Goal: Communication & Community: Answer question/provide support

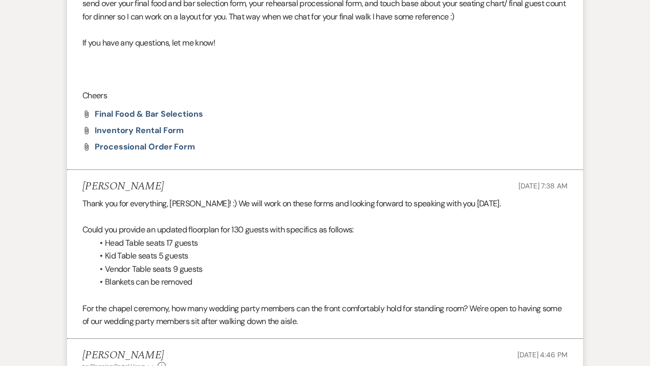
scroll to position [540, 0]
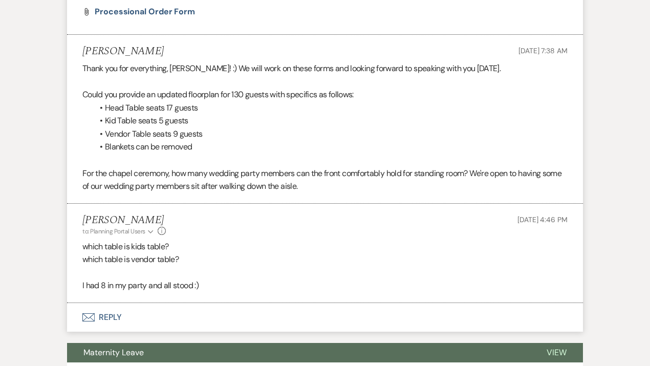
click at [103, 312] on button "Envelope Reply" at bounding box center [325, 317] width 516 height 29
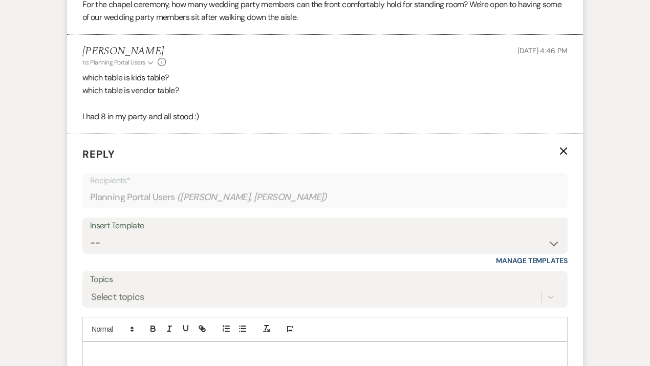
scroll to position [810, 0]
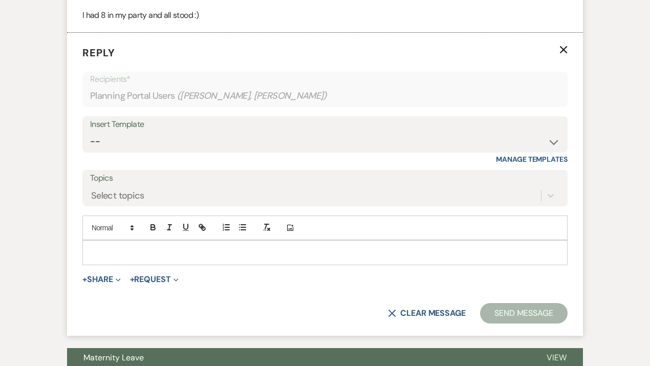
click at [143, 255] on p at bounding box center [325, 252] width 469 height 11
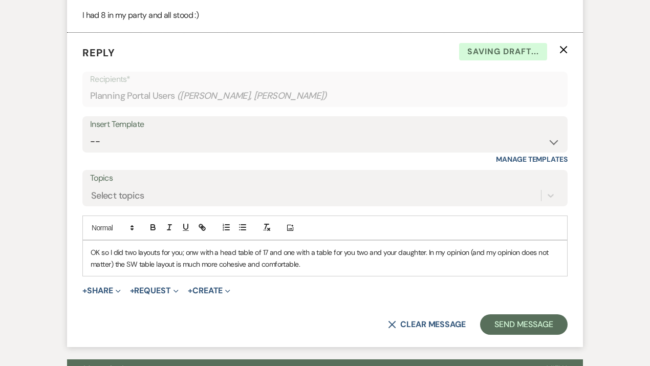
click at [199, 251] on p "OK so I did two layouts for you; onw with a head table of 17 and one with a tab…" at bounding box center [325, 258] width 469 height 23
click at [336, 263] on p "OK so I did two layouts for you; one with a head table of 17 and one with a tab…" at bounding box center [325, 258] width 469 height 23
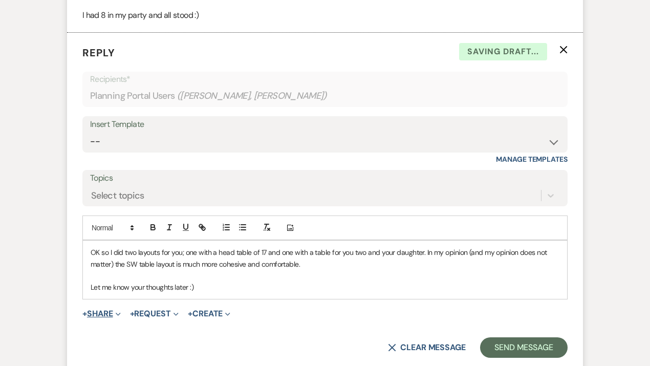
click at [90, 312] on button "+ Share Expand" at bounding box center [101, 314] width 38 height 8
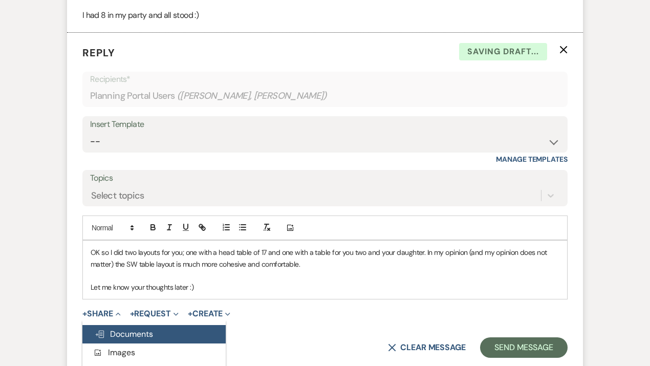
click at [117, 334] on span "Doc Upload Documents" at bounding box center [124, 334] width 58 height 11
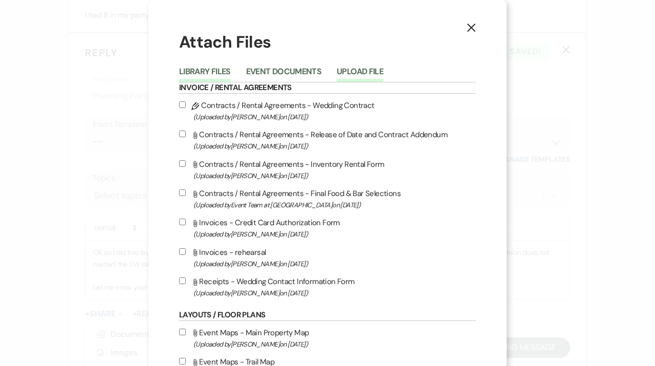
click at [359, 70] on button "Upload File" at bounding box center [360, 75] width 47 height 14
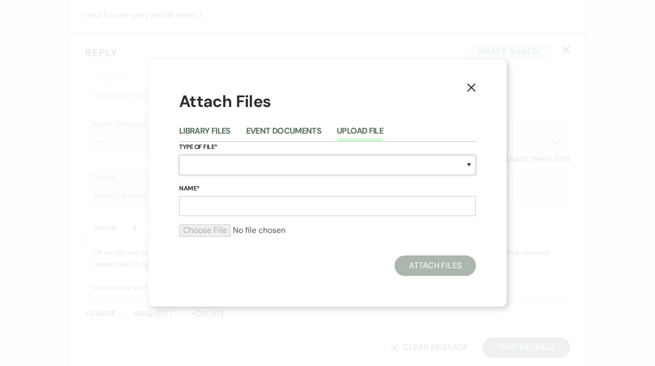
click at [224, 165] on select "Special Event Insurance Vendor Certificate of Insurance Contracts / Rental Agre…" at bounding box center [327, 165] width 297 height 20
select select "25"
click at [179, 155] on select "Special Event Insurance Vendor Certificate of Insurance Contracts / Rental Agre…" at bounding box center [327, 165] width 297 height 20
click at [223, 210] on input "Name*" at bounding box center [327, 206] width 297 height 20
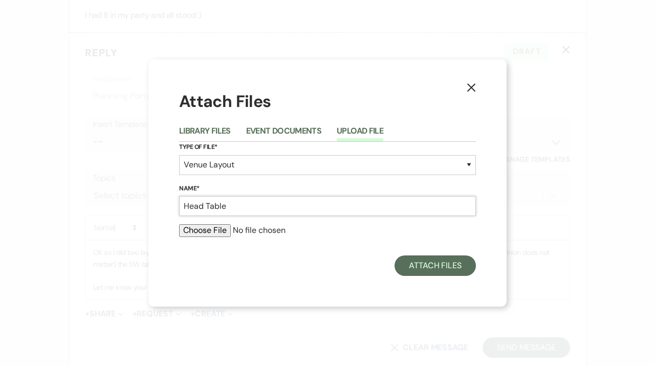
type input "Head Table"
click at [205, 230] on input "file" at bounding box center [327, 230] width 297 height 12
type input "C:\fakepath\Solaita Layout HT.pdf"
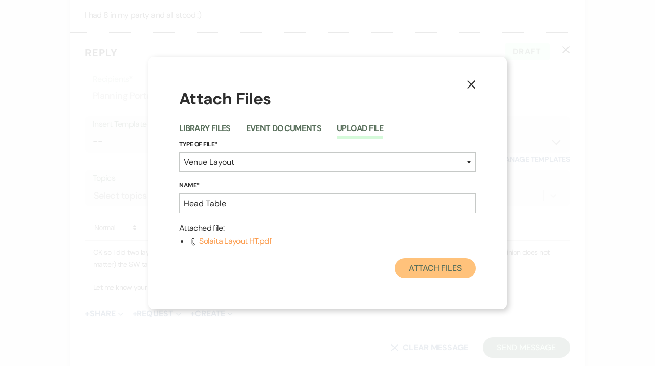
click at [431, 273] on button "Attach Files" at bounding box center [435, 268] width 81 height 20
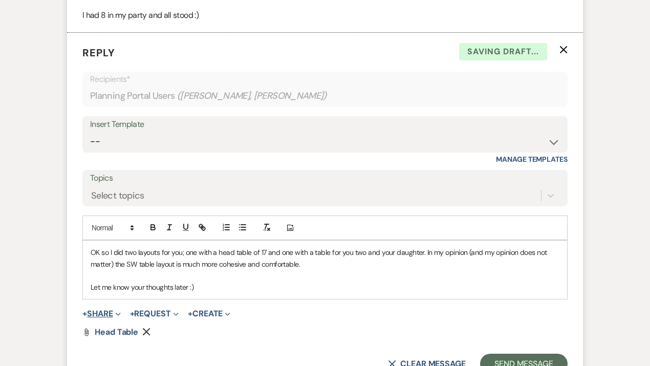
click at [96, 312] on button "+ Share Expand" at bounding box center [101, 314] width 38 height 8
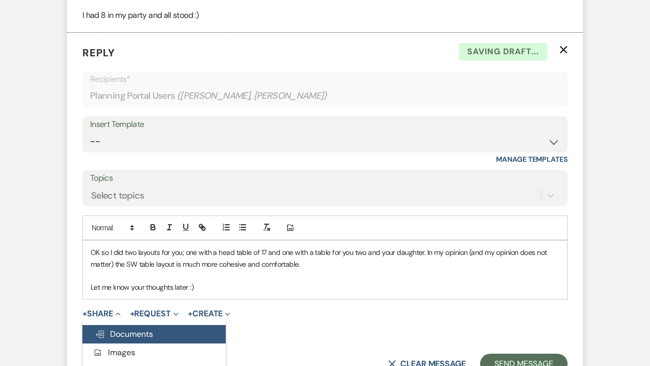
click at [118, 329] on span "Doc Upload Documents" at bounding box center [124, 334] width 58 height 11
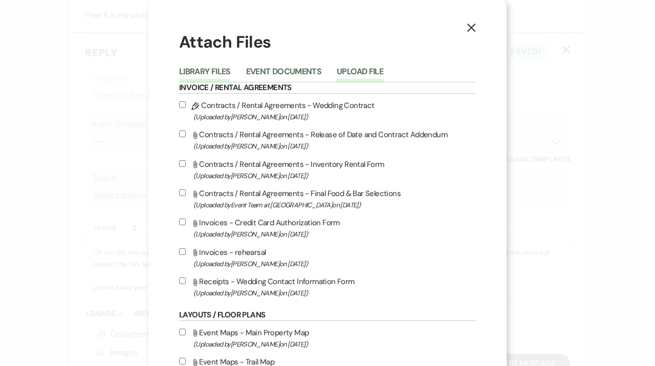
click at [360, 71] on button "Upload File" at bounding box center [360, 75] width 47 height 14
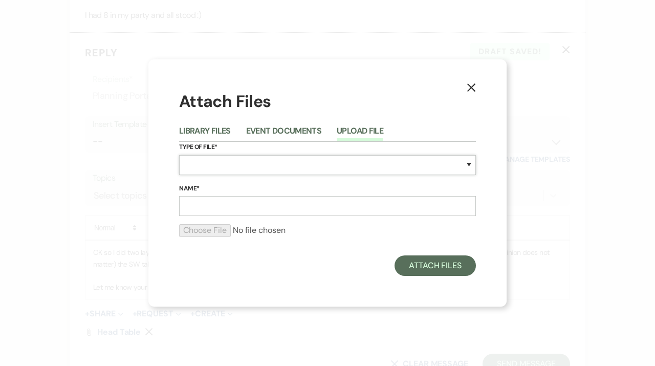
click at [206, 167] on select "Special Event Insurance Vendor Certificate of Insurance Contracts / Rental Agre…" at bounding box center [327, 165] width 297 height 20
select select "25"
click at [179, 155] on select "Special Event Insurance Vendor Certificate of Insurance Contracts / Rental Agre…" at bounding box center [327, 165] width 297 height 20
click at [205, 205] on input "Name*" at bounding box center [327, 206] width 297 height 20
type input "P"
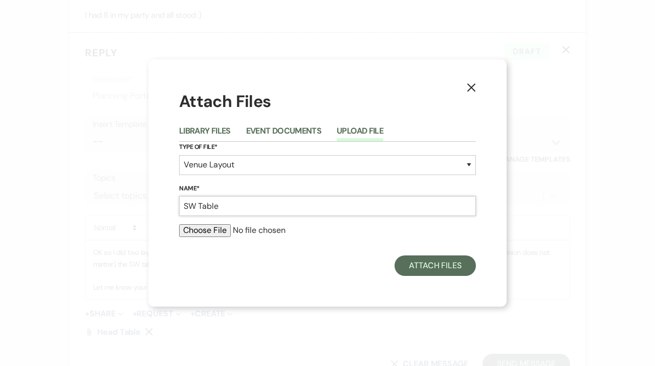
type input "SW Table"
click at [200, 228] on input "file" at bounding box center [327, 230] width 297 height 12
type input "C:\fakepath\Solaita layout SW.pdf"
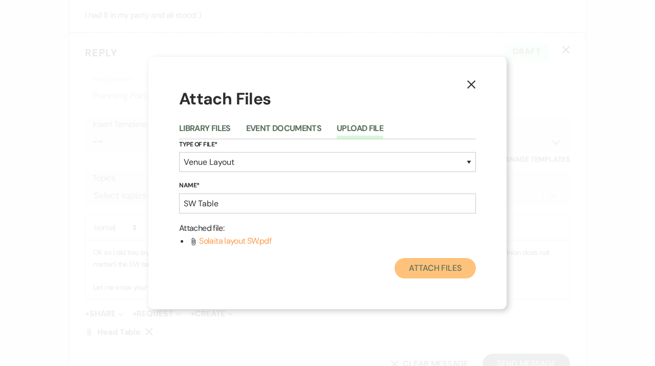
click at [424, 273] on button "Attach Files" at bounding box center [435, 268] width 81 height 20
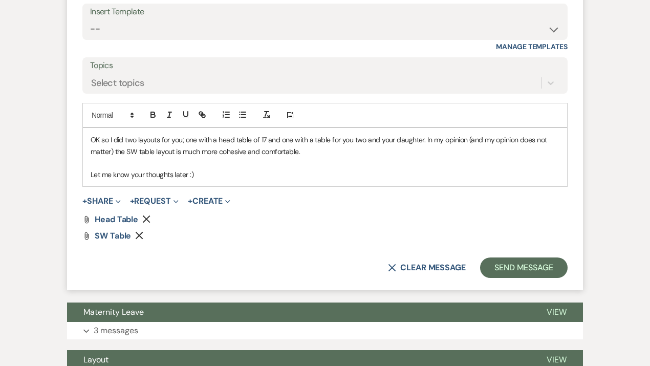
scroll to position [931, 0]
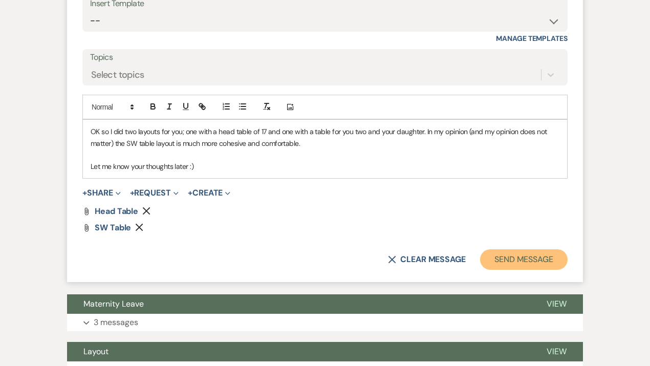
click at [503, 251] on button "Send Message" at bounding box center [524, 259] width 88 height 20
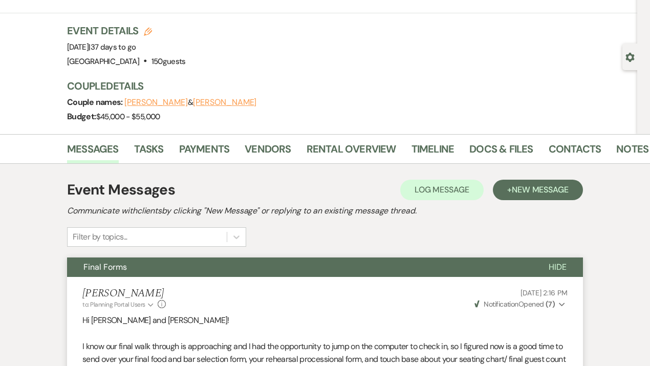
scroll to position [0, 0]
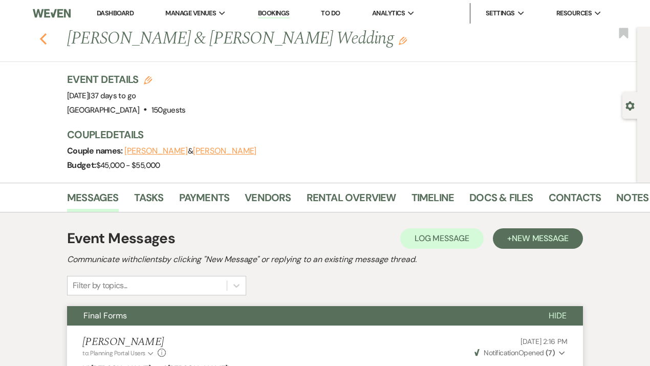
click at [45, 39] on icon "Previous" at bounding box center [43, 39] width 8 height 12
select select "7"
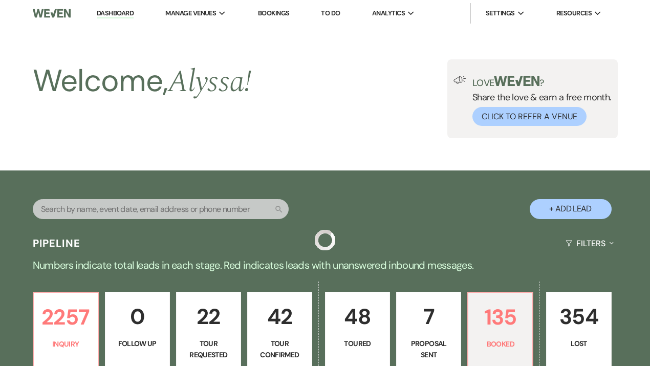
scroll to position [367, 0]
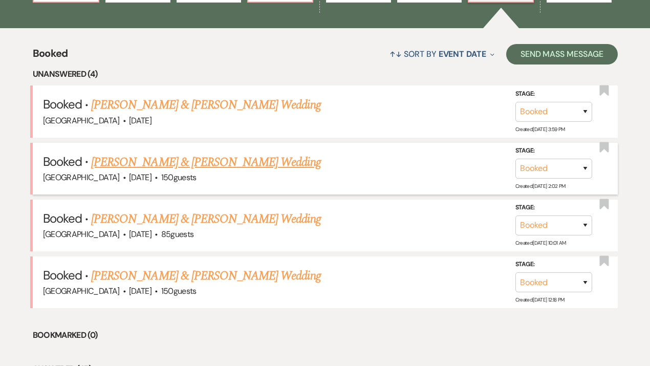
click at [171, 164] on link "[PERSON_NAME] & [PERSON_NAME] Wedding" at bounding box center [205, 162] width 229 height 18
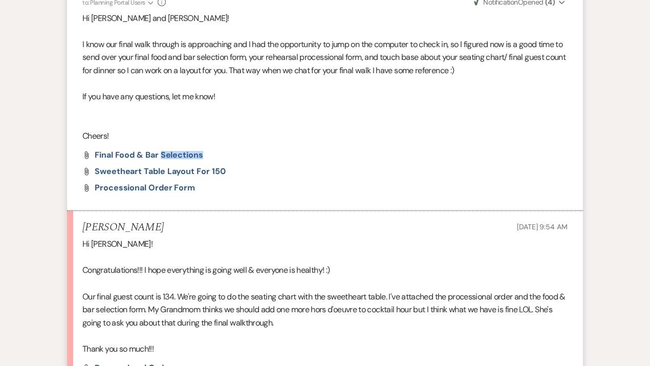
click at [322, 176] on div "Attach File Final Food & Bar Selections Attach File Sweetheart table layout for…" at bounding box center [324, 171] width 485 height 41
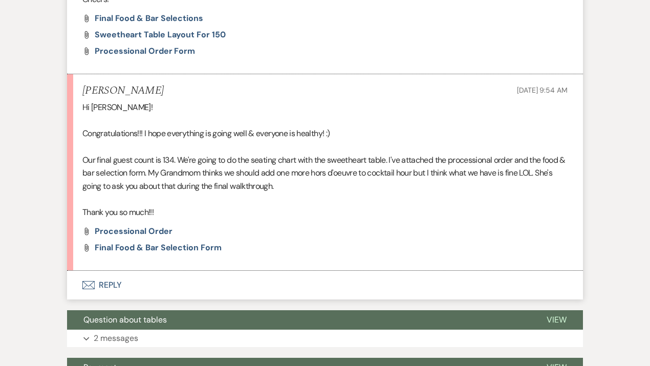
scroll to position [539, 0]
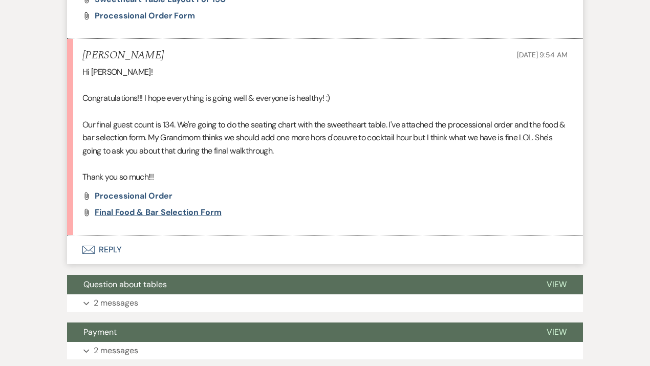
click at [155, 211] on span "Final Food & Bar Selection Form" at bounding box center [158, 212] width 127 height 11
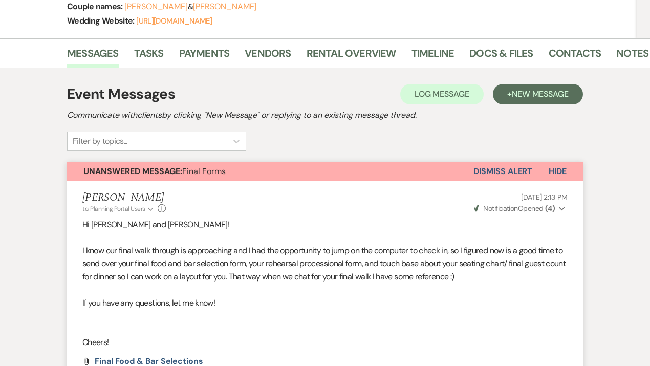
scroll to position [0, 0]
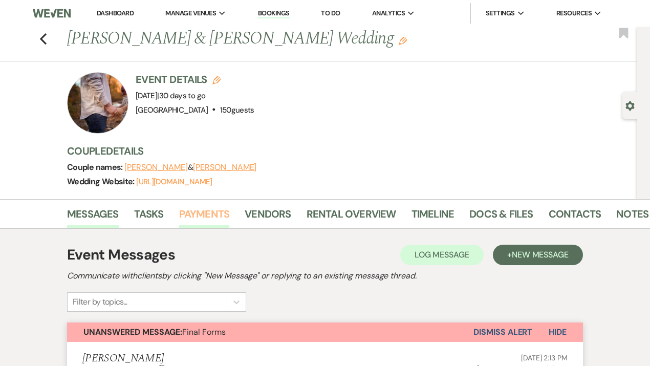
click at [211, 216] on link "Payments" at bounding box center [204, 217] width 51 height 23
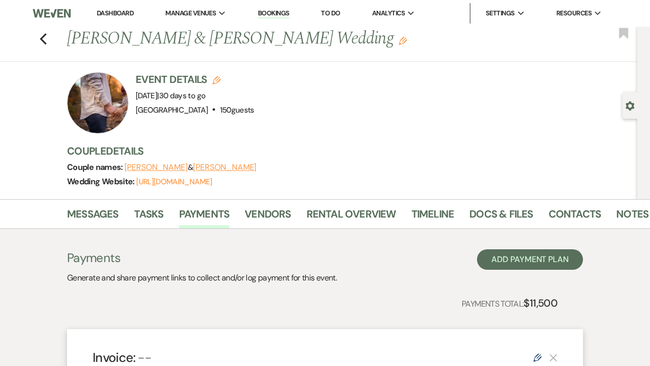
click at [5, 107] on div "Previous [PERSON_NAME] & [PERSON_NAME] Wedding Edit Bookmark Gear Settings Even…" at bounding box center [318, 113] width 637 height 173
click at [100, 215] on link "Messages" at bounding box center [93, 217] width 52 height 23
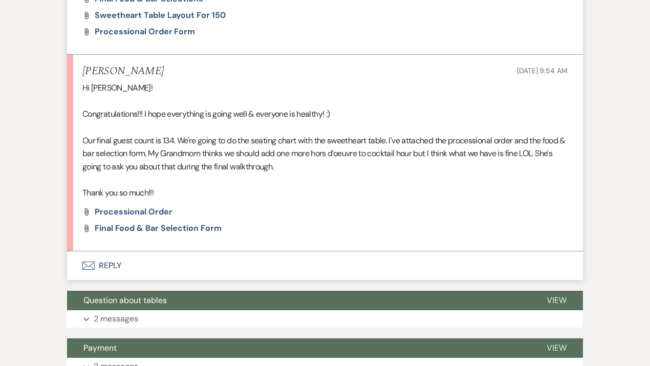
scroll to position [524, 0]
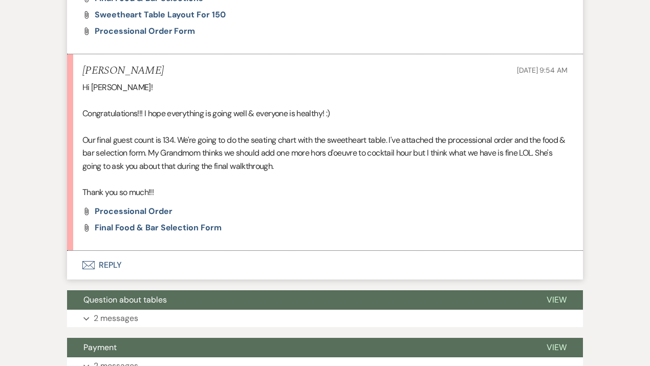
click at [102, 260] on button "Envelope Reply" at bounding box center [325, 265] width 516 height 29
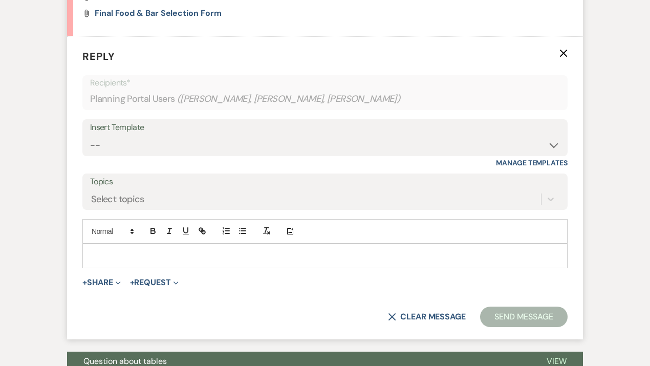
scroll to position [742, 0]
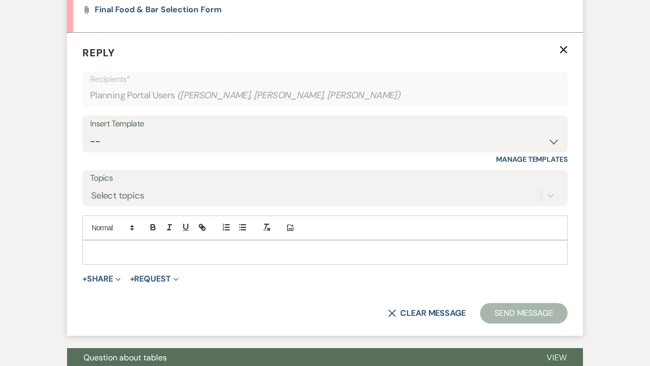
click at [102, 260] on div at bounding box center [325, 253] width 484 height 24
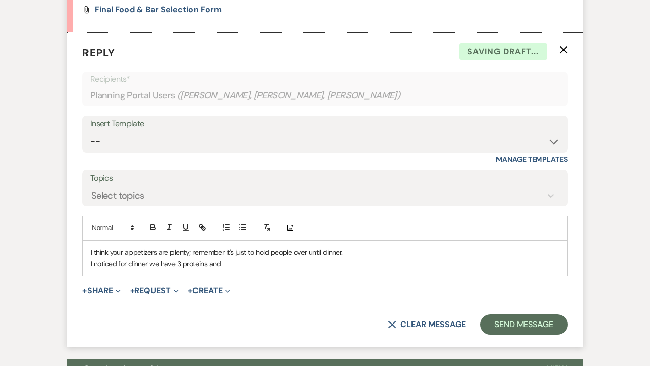
click at [99, 288] on button "+ Share Expand" at bounding box center [101, 291] width 38 height 8
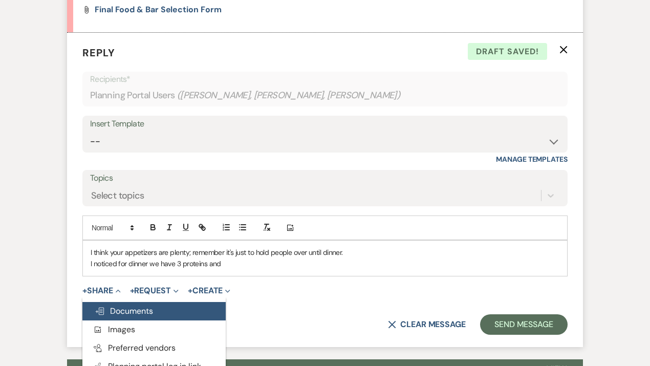
click at [111, 311] on span "Doc Upload Documents" at bounding box center [124, 311] width 58 height 11
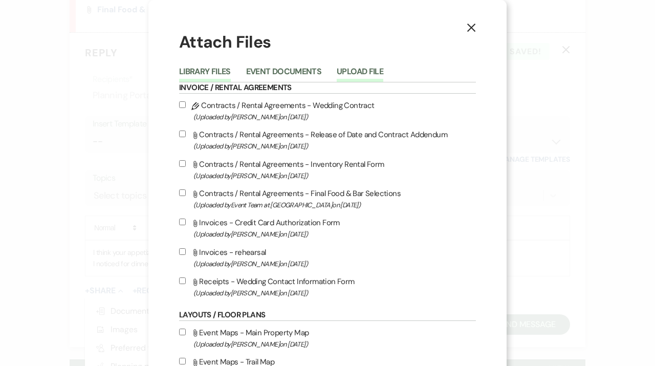
click at [354, 69] on button "Upload File" at bounding box center [360, 75] width 47 height 14
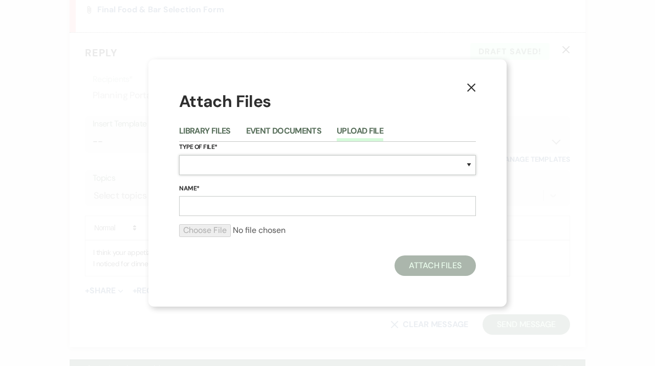
click at [218, 164] on select "Special Event Insurance Vendor Certificate of Insurance Contracts / Rental Agre…" at bounding box center [327, 165] width 297 height 20
select select "22"
click at [179, 155] on select "Special Event Insurance Vendor Certificate of Insurance Contracts / Rental Agre…" at bounding box center [327, 165] width 297 height 20
click at [216, 207] on input "Name*" at bounding box center [327, 206] width 297 height 20
type input "reception"
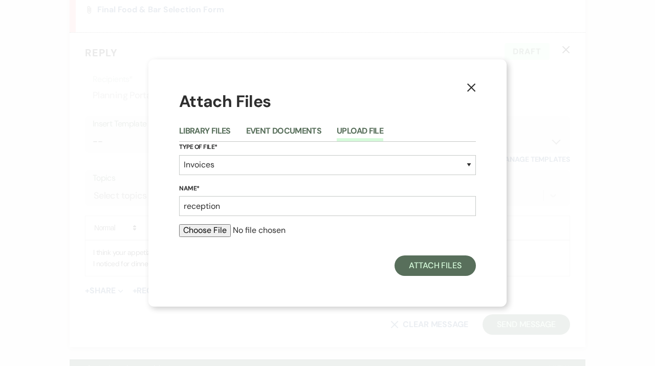
click at [201, 240] on div at bounding box center [327, 234] width 297 height 20
click at [202, 232] on input "file" at bounding box center [327, 230] width 297 height 12
type input "C:\fakepath\[PERSON_NAME] Reception.pdf"
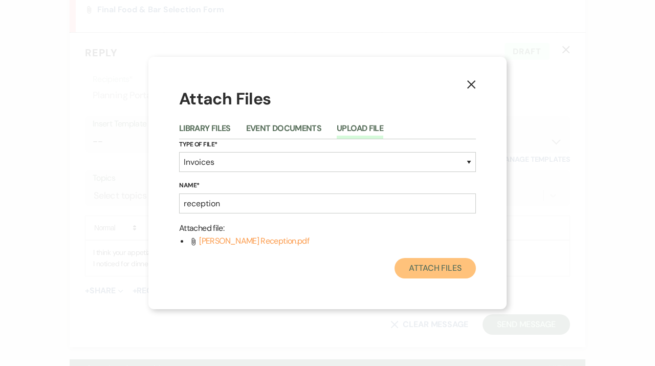
click at [421, 268] on button "Attach Files" at bounding box center [435, 268] width 81 height 20
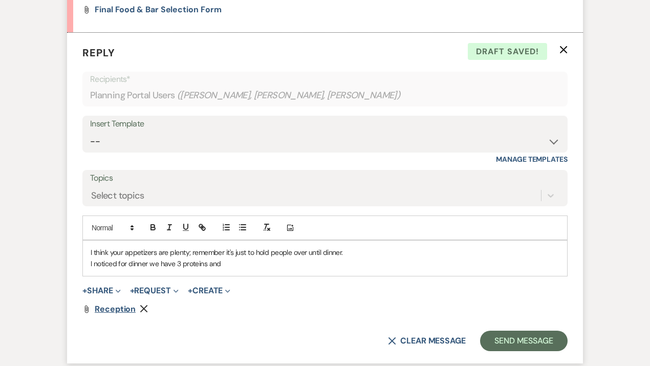
click at [115, 309] on span "reception" at bounding box center [115, 309] width 41 height 11
click at [228, 265] on p "I noticed for dinner we have 3 proteins and" at bounding box center [325, 263] width 469 height 11
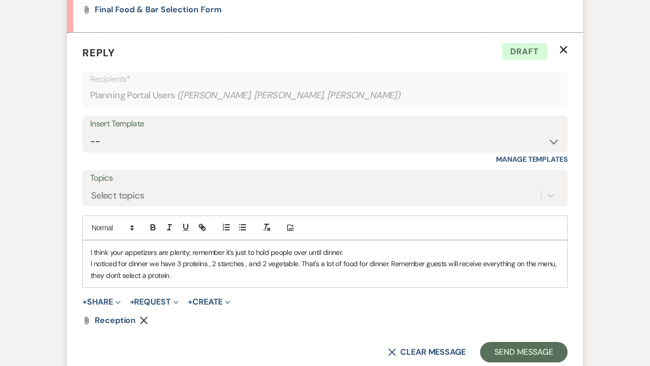
click at [363, 247] on p "I think your appetizers are plenty; remember it's just to hold people over unti…" at bounding box center [325, 252] width 469 height 11
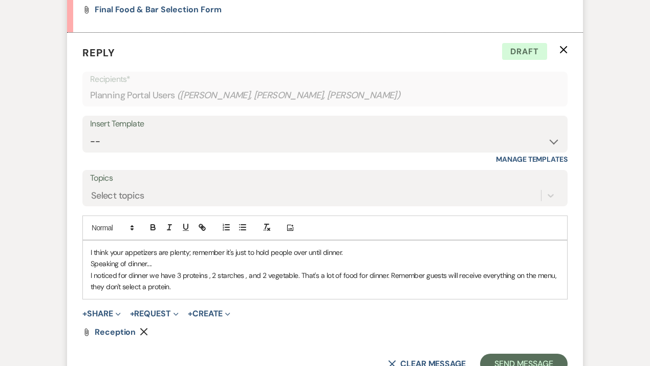
click at [294, 275] on p "I noticed for dinner we have 3 proteins , 2 starches , and 2 vegetable. That's …" at bounding box center [325, 281] width 469 height 23
click at [379, 274] on p "I noticed for dinner we have 3 proteins , 2 starches , and 2 vegetables. That's…" at bounding box center [325, 281] width 469 height 23
click at [204, 290] on p "I noticed for dinner we have 3 proteins , 2 starches , and 2 vegetables. That's…" at bounding box center [325, 281] width 469 height 23
click at [147, 275] on p "I noticed for dinner we have 3 proteins , 2 starches , and 2 vegetables. That's…" at bounding box center [325, 281] width 469 height 23
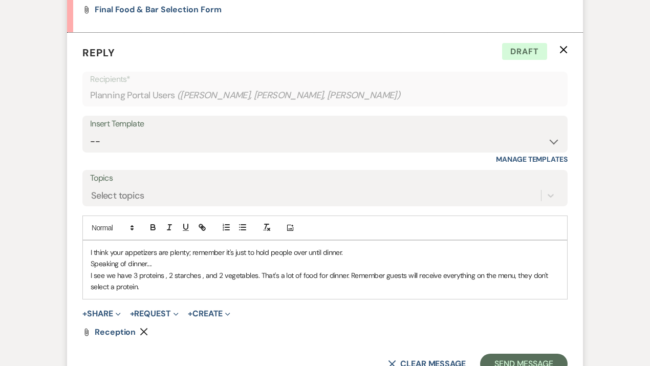
click at [155, 284] on p "I see we have 3 proteins , 2 starches , and 2 vegetables. That's a lot of food …" at bounding box center [325, 281] width 469 height 23
click at [398, 295] on div "I think your appetizers are plenty; remember it's just to hold people over unti…" at bounding box center [325, 270] width 484 height 58
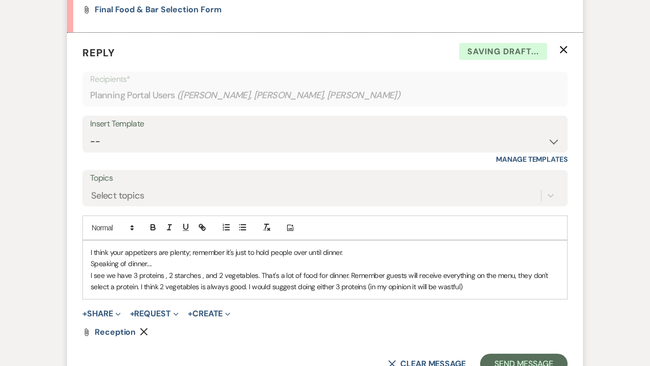
click at [443, 283] on p "I see we have 3 proteins , 2 starches , and 2 vegetables. That's a lot of food …" at bounding box center [325, 281] width 469 height 23
click at [478, 287] on p "I see we have 3 proteins , 2 starches , and 2 vegetables. That's a lot of food …" at bounding box center [325, 281] width 469 height 23
click at [540, 286] on p "I see we have 3 proteins , 2 starches , and 2 vegetables. That's a lot of food …" at bounding box center [325, 281] width 469 height 23
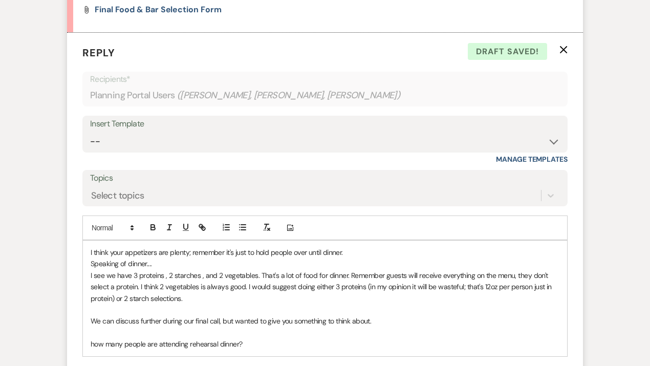
click at [94, 339] on p "how many people are attending rehearsal dinner?" at bounding box center [325, 343] width 469 height 11
click at [274, 344] on p "How many people are attending rehearsal dinner?" at bounding box center [325, 343] width 469 height 11
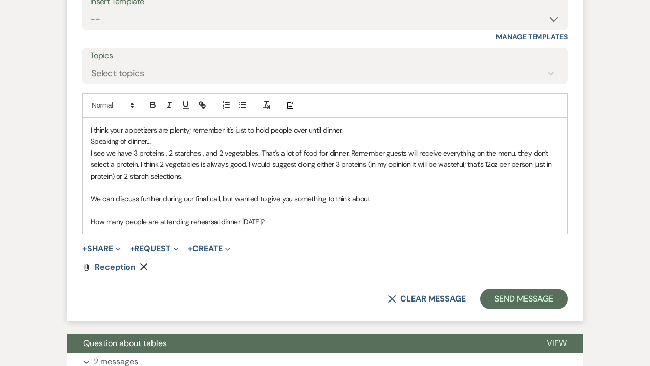
scroll to position [865, 0]
